Goal: Navigation & Orientation: Find specific page/section

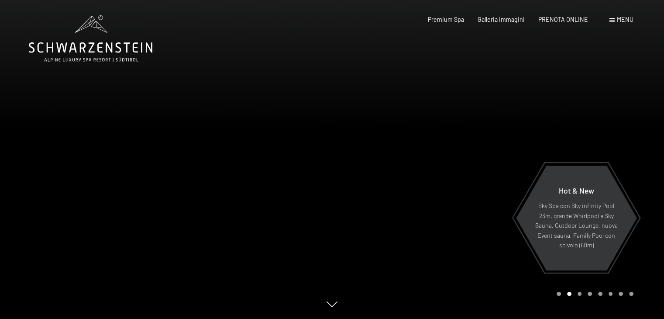
click at [632, 22] on span "Menu" at bounding box center [625, 19] width 17 height 7
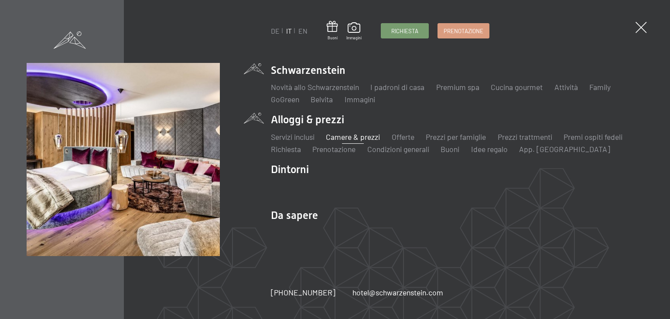
click at [352, 135] on link "Camere & prezzi" at bounding box center [353, 137] width 54 height 10
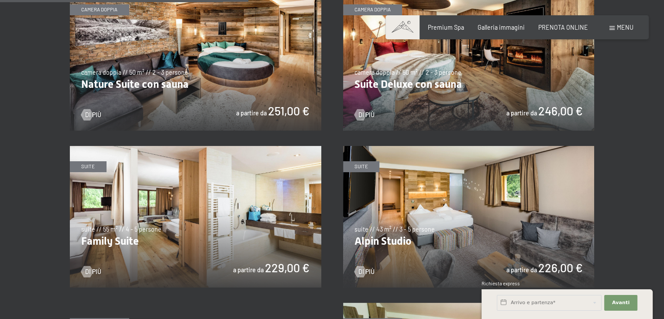
scroll to position [1135, 0]
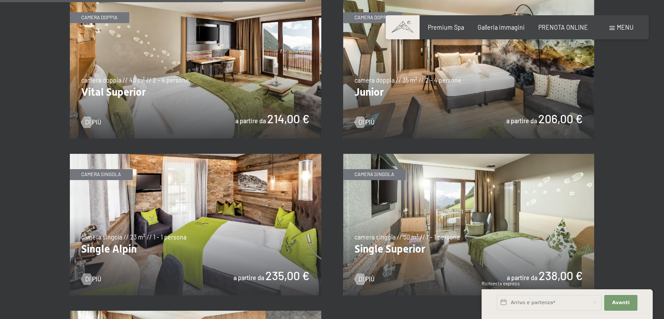
click at [485, 73] on img at bounding box center [468, 67] width 251 height 141
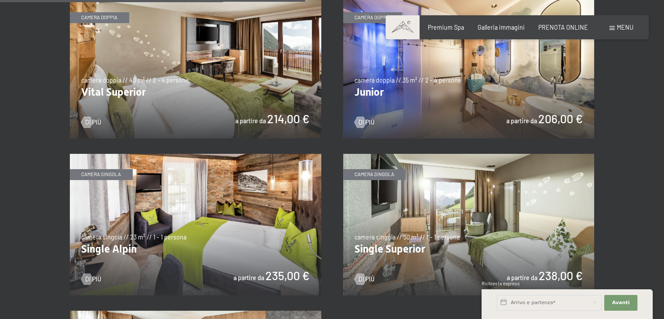
click at [450, 83] on img at bounding box center [468, 67] width 251 height 141
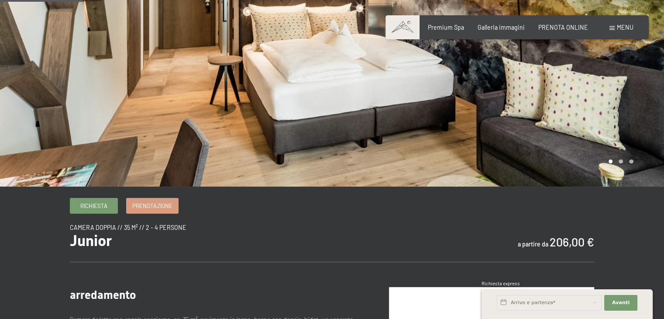
scroll to position [131, 0]
